Goal: Transaction & Acquisition: Purchase product/service

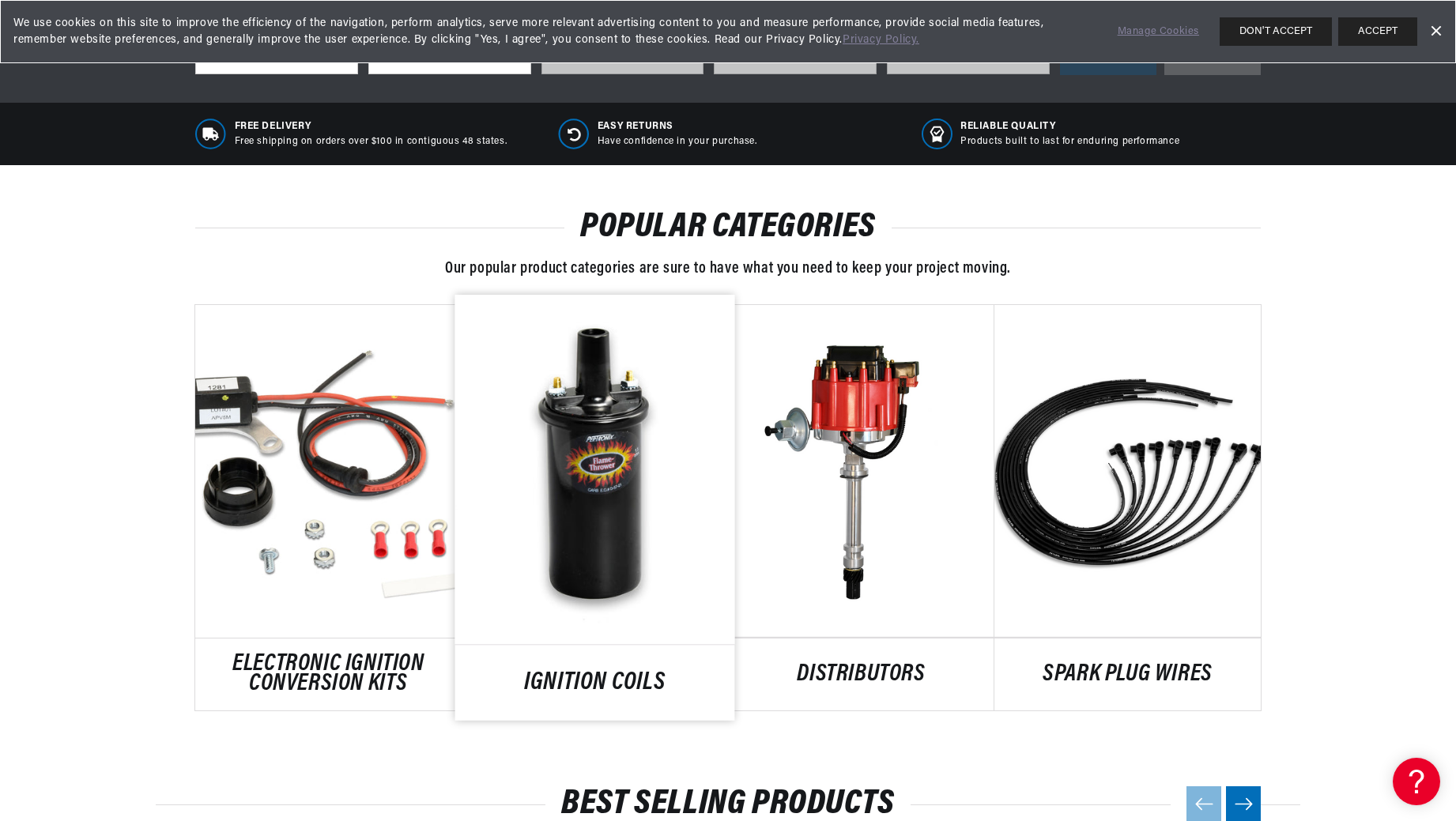
scroll to position [0, 479]
click at [588, 677] on link "IGNITION COILS" at bounding box center [595, 683] width 280 height 22
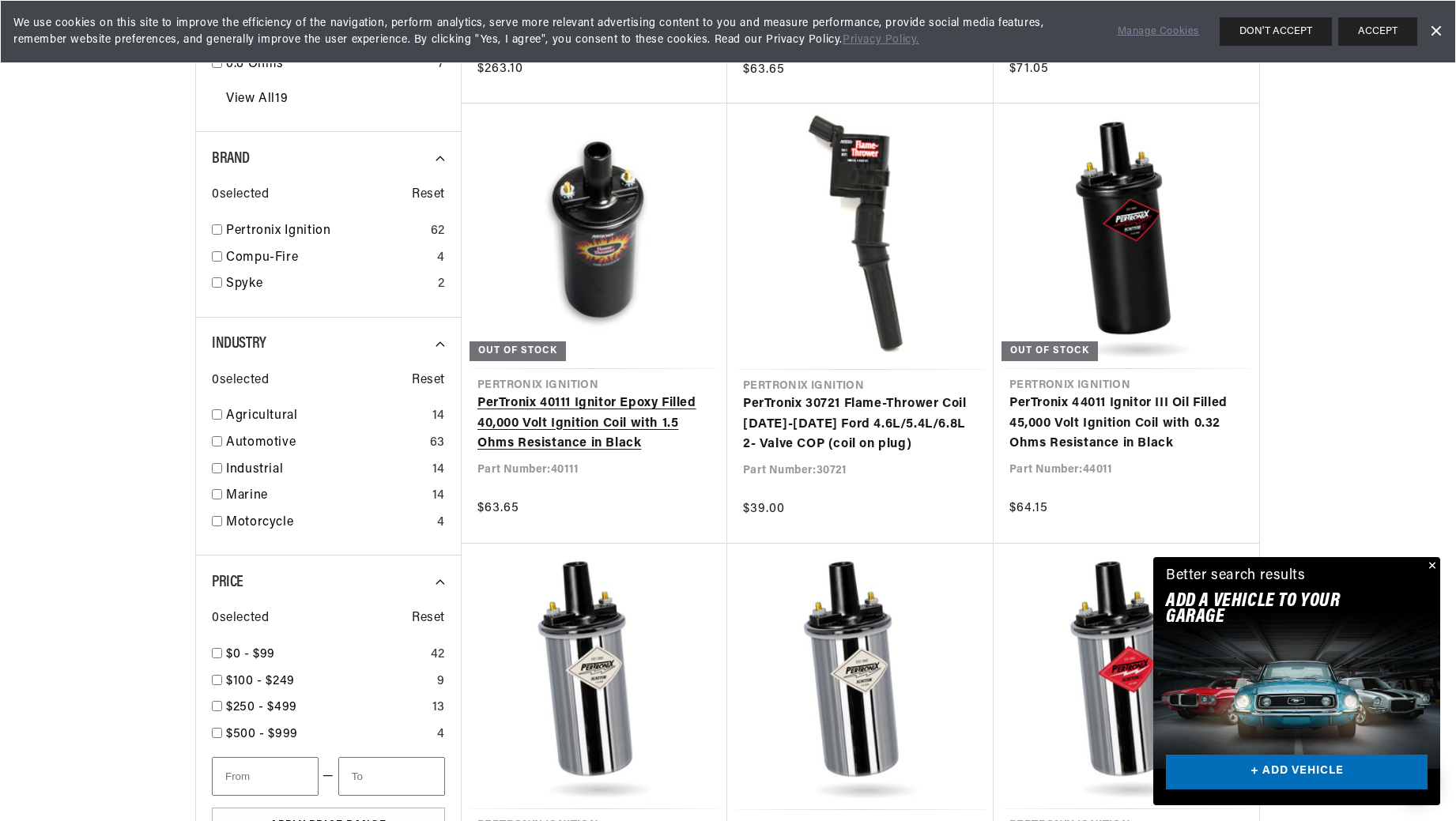
scroll to position [1500, 0]
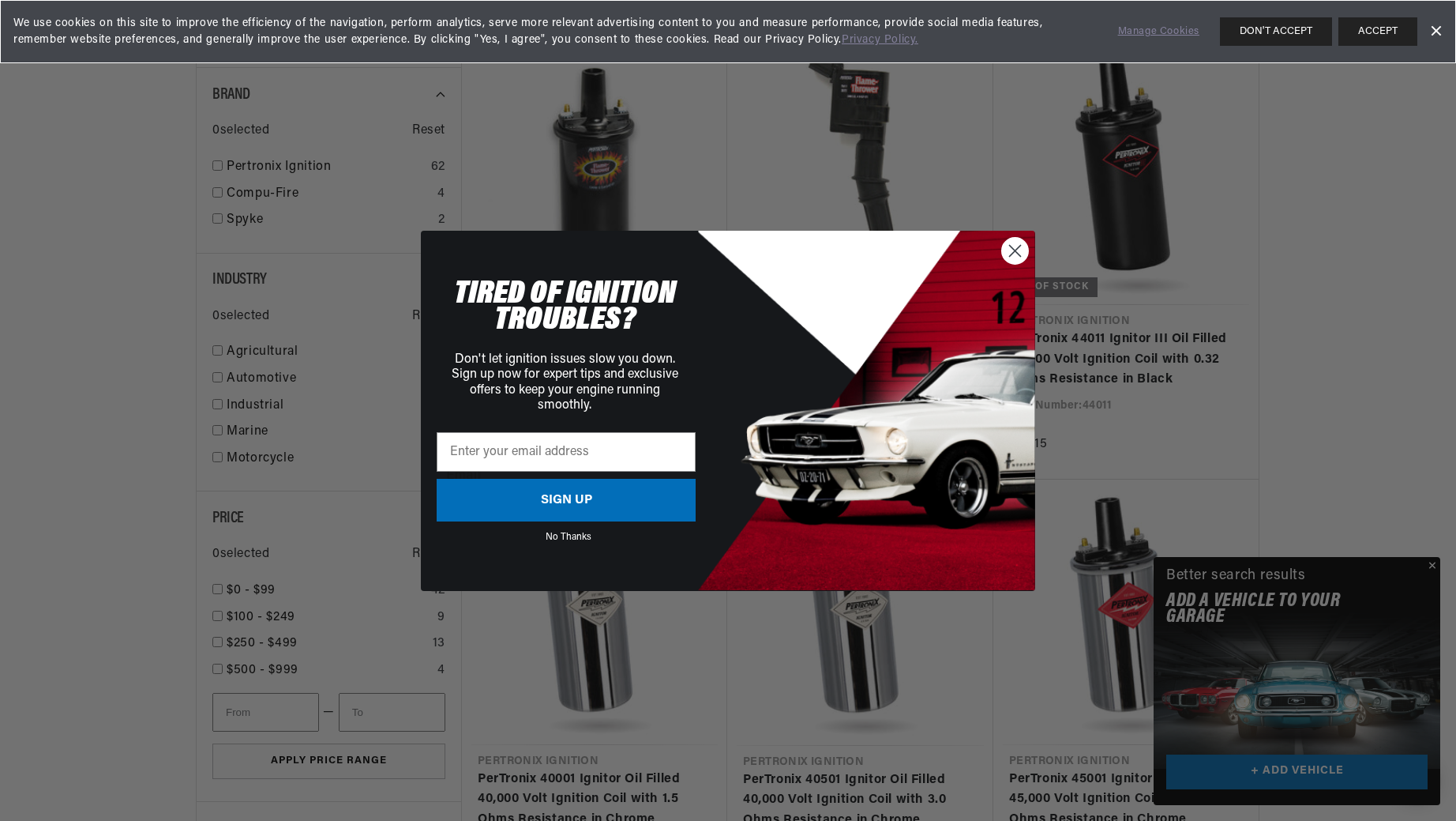
click at [1018, 255] on circle "Close dialog" at bounding box center [1016, 250] width 26 height 26
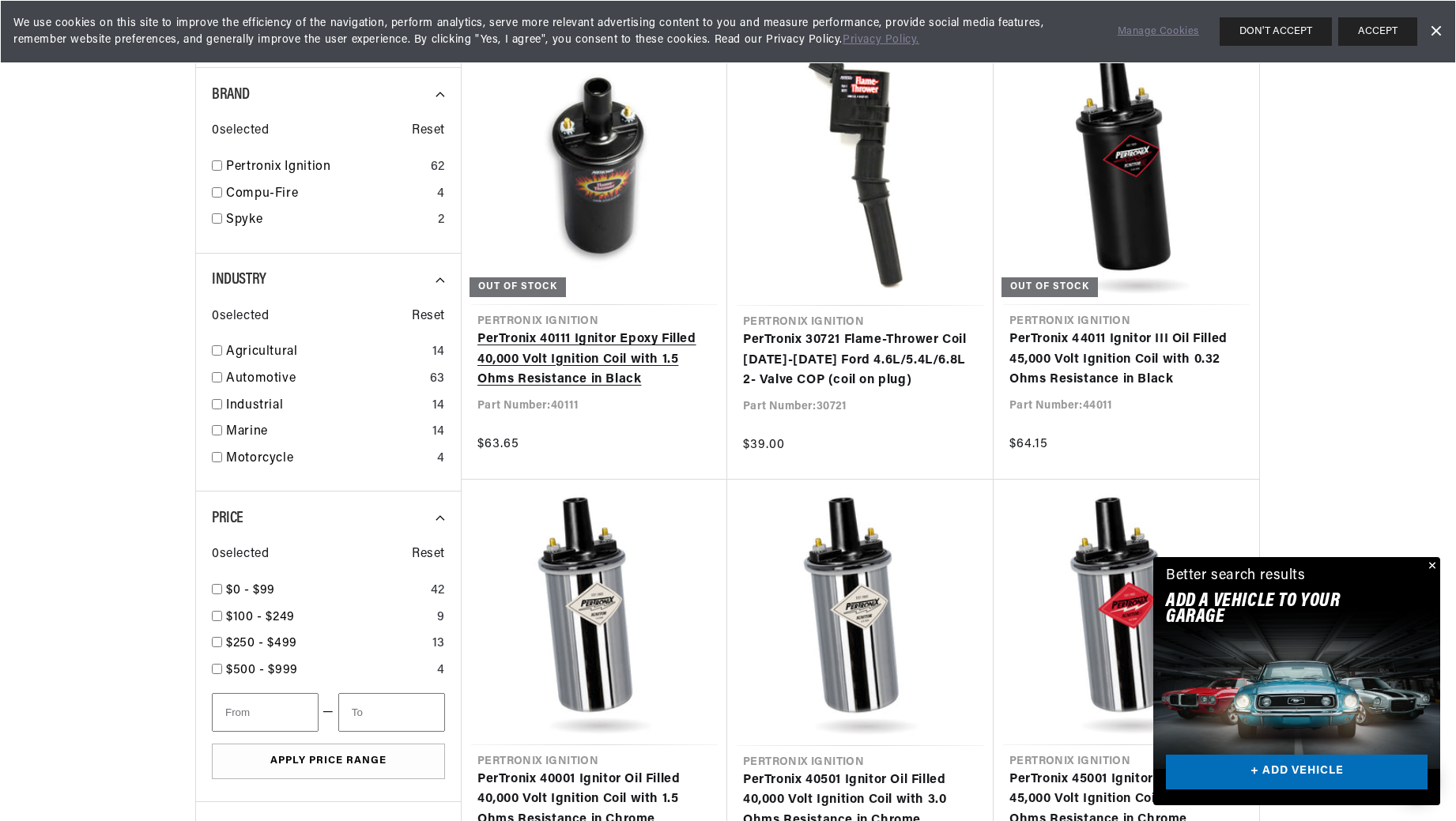
scroll to position [0, 479]
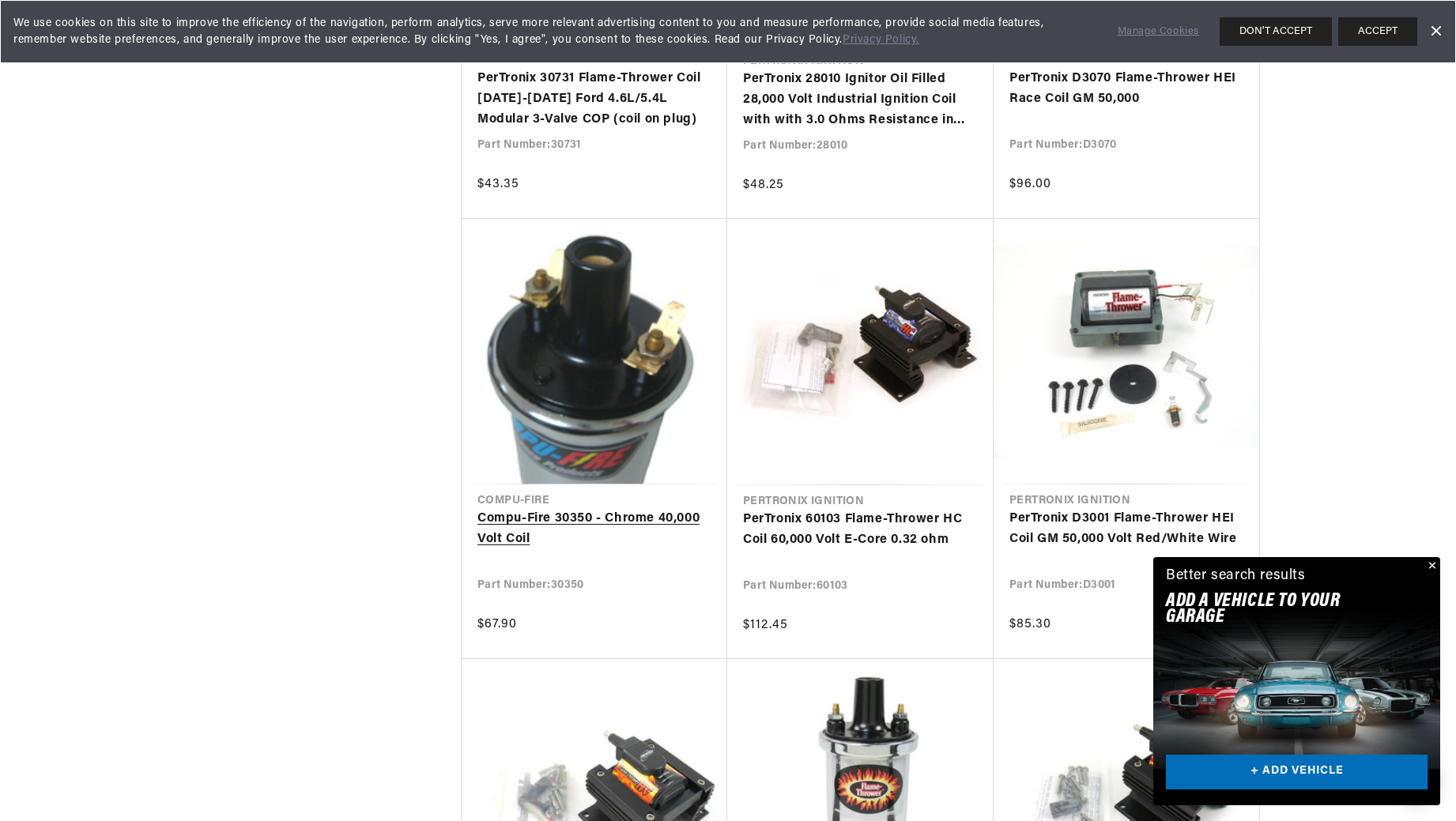
scroll to position [0, 479]
